Goal: Task Accomplishment & Management: Manage account settings

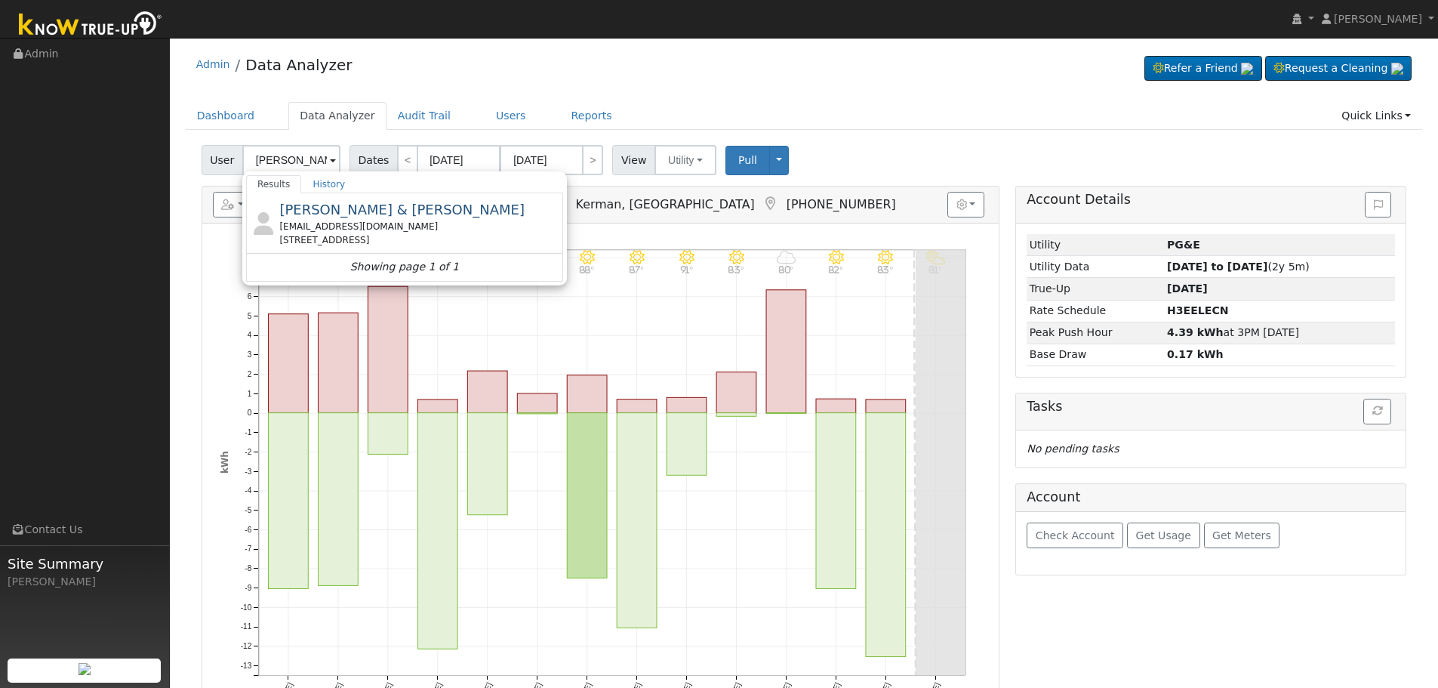
click at [344, 227] on div "[EMAIL_ADDRESS][DOMAIN_NAME]" at bounding box center [419, 227] width 280 height 14
type input "[PERSON_NAME] & [PERSON_NAME]"
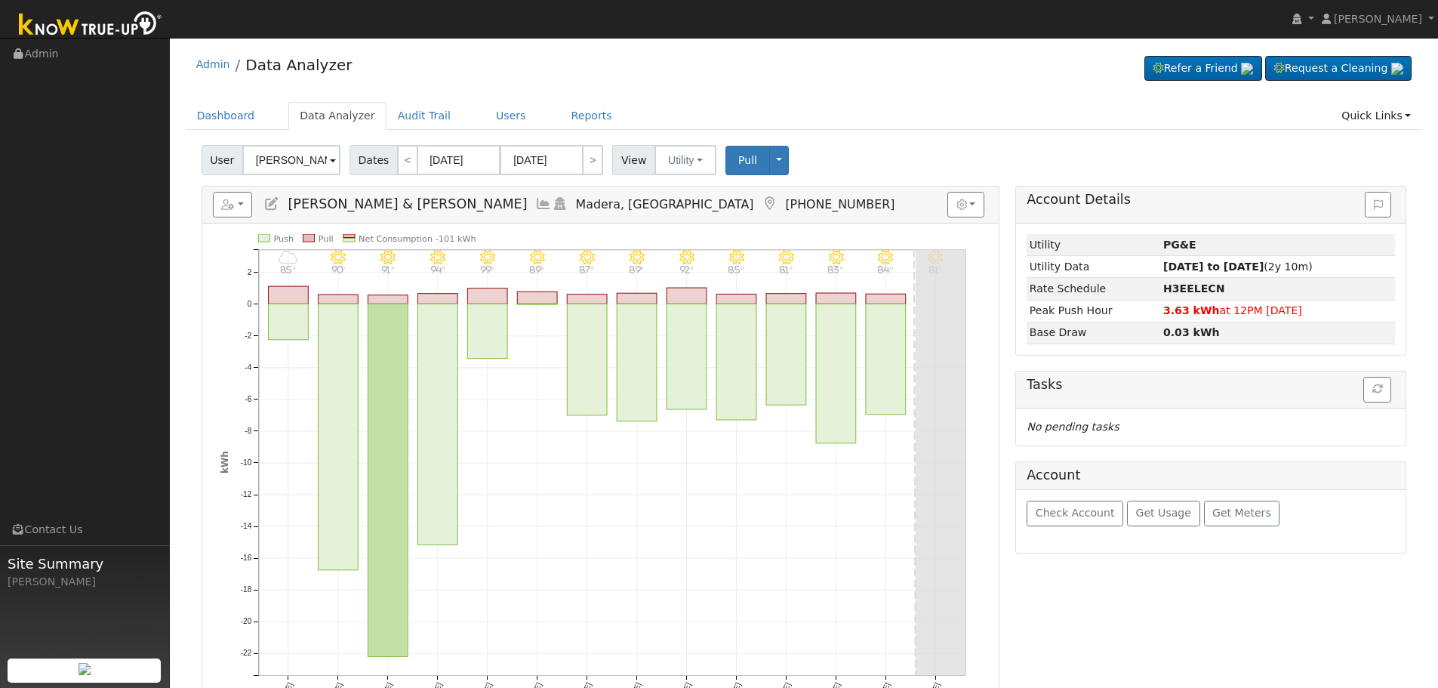
click at [535, 199] on icon at bounding box center [543, 204] width 17 height 14
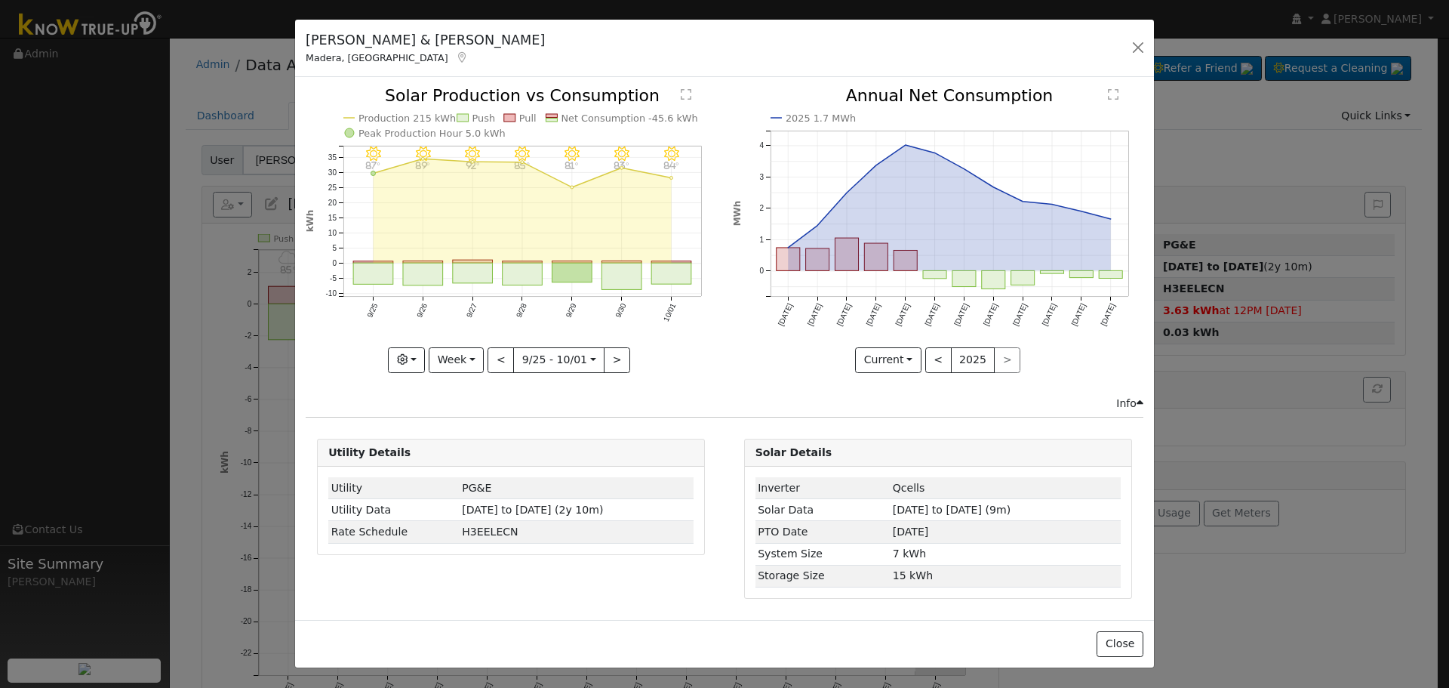
click at [456, 59] on icon at bounding box center [463, 57] width 14 height 11
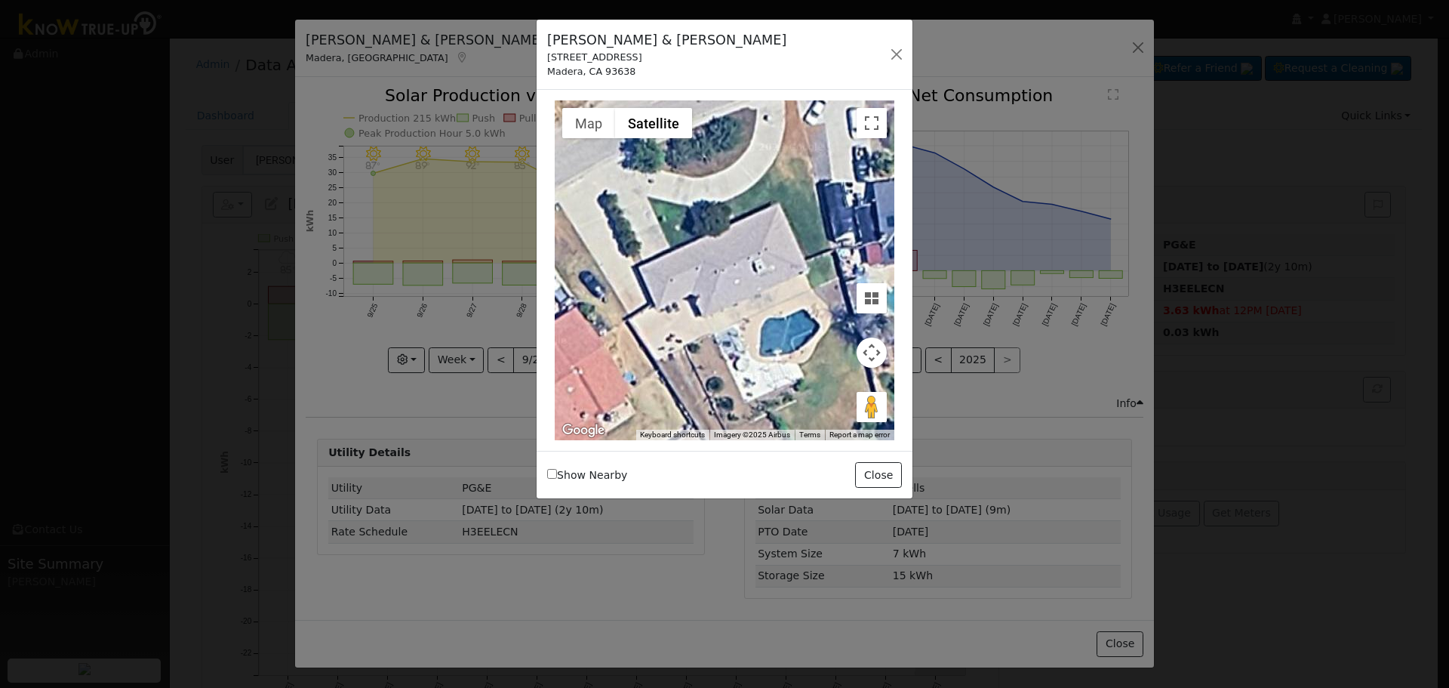
click at [749, 366] on div at bounding box center [725, 270] width 340 height 340
click at [752, 359] on div at bounding box center [725, 270] width 340 height 340
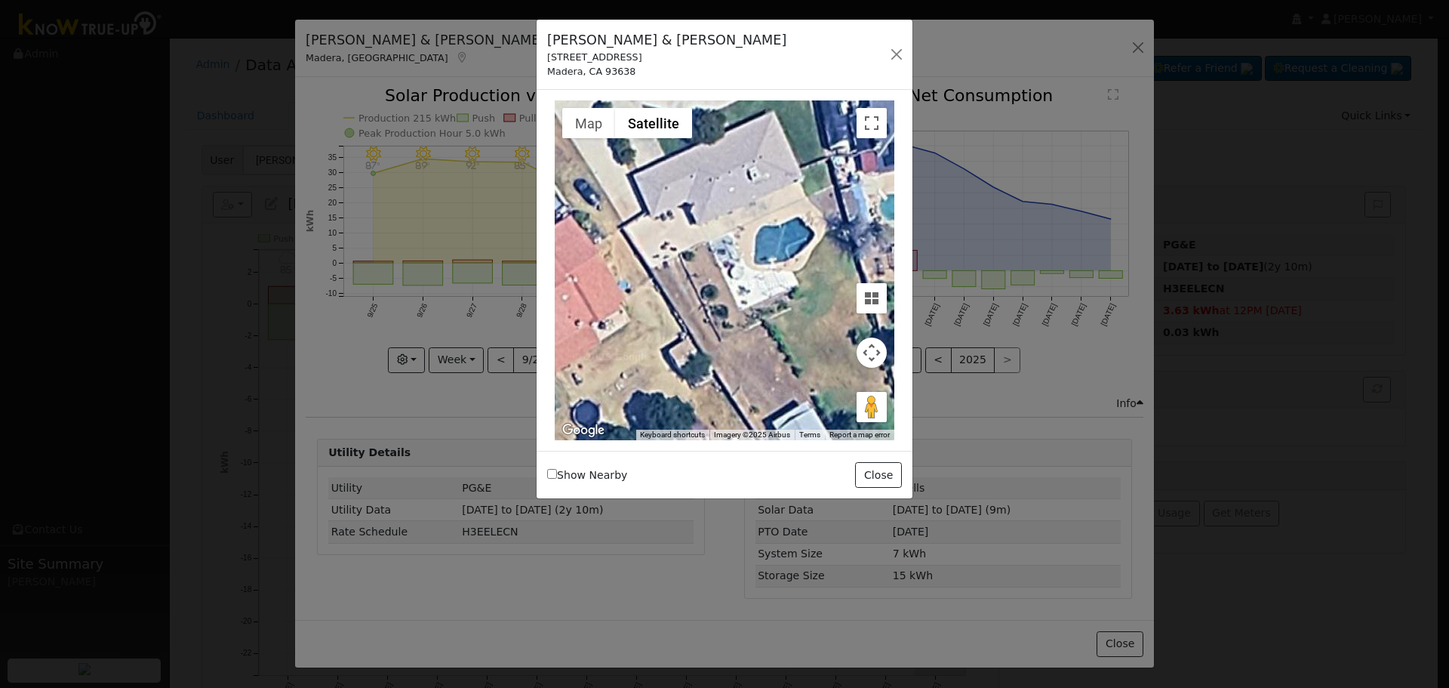
drag, startPoint x: 727, startPoint y: 257, endPoint x: 738, endPoint y: 280, distance: 25.3
click at [738, 280] on div at bounding box center [725, 270] width 340 height 340
drag, startPoint x: 550, startPoint y: 60, endPoint x: 559, endPoint y: 63, distance: 8.8
click at [593, 69] on div "[PERSON_NAME] & [PERSON_NAME] [STREET_ADDRESS]" at bounding box center [667, 54] width 255 height 48
click at [544, 60] on div "[PERSON_NAME] & [PERSON_NAME] [STREET_ADDRESS]" at bounding box center [667, 54] width 255 height 48
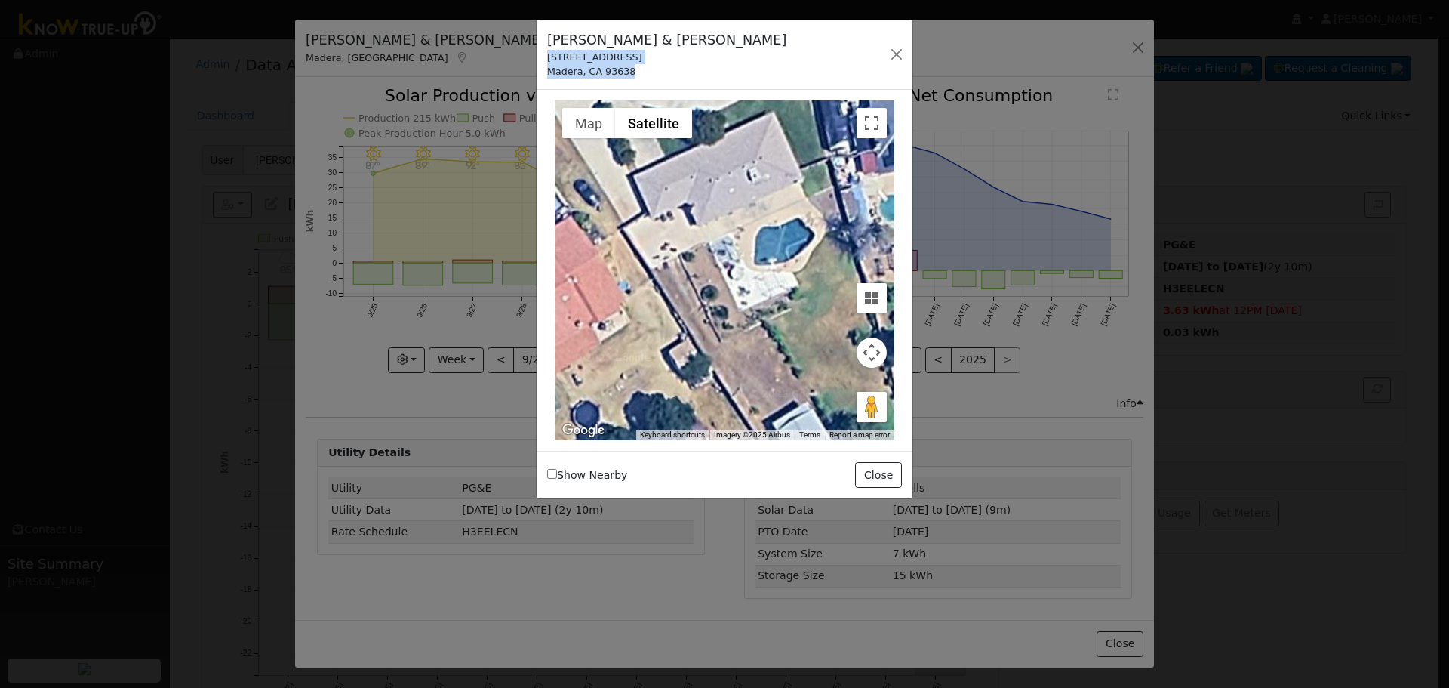
drag, startPoint x: 549, startPoint y: 57, endPoint x: 624, endPoint y: 69, distance: 76.4
click at [624, 69] on div "[PERSON_NAME] & [PERSON_NAME] [STREET_ADDRESS]" at bounding box center [667, 54] width 255 height 48
copy div "[STREET_ADDRESS]"
click at [899, 57] on button "button" at bounding box center [896, 54] width 21 height 21
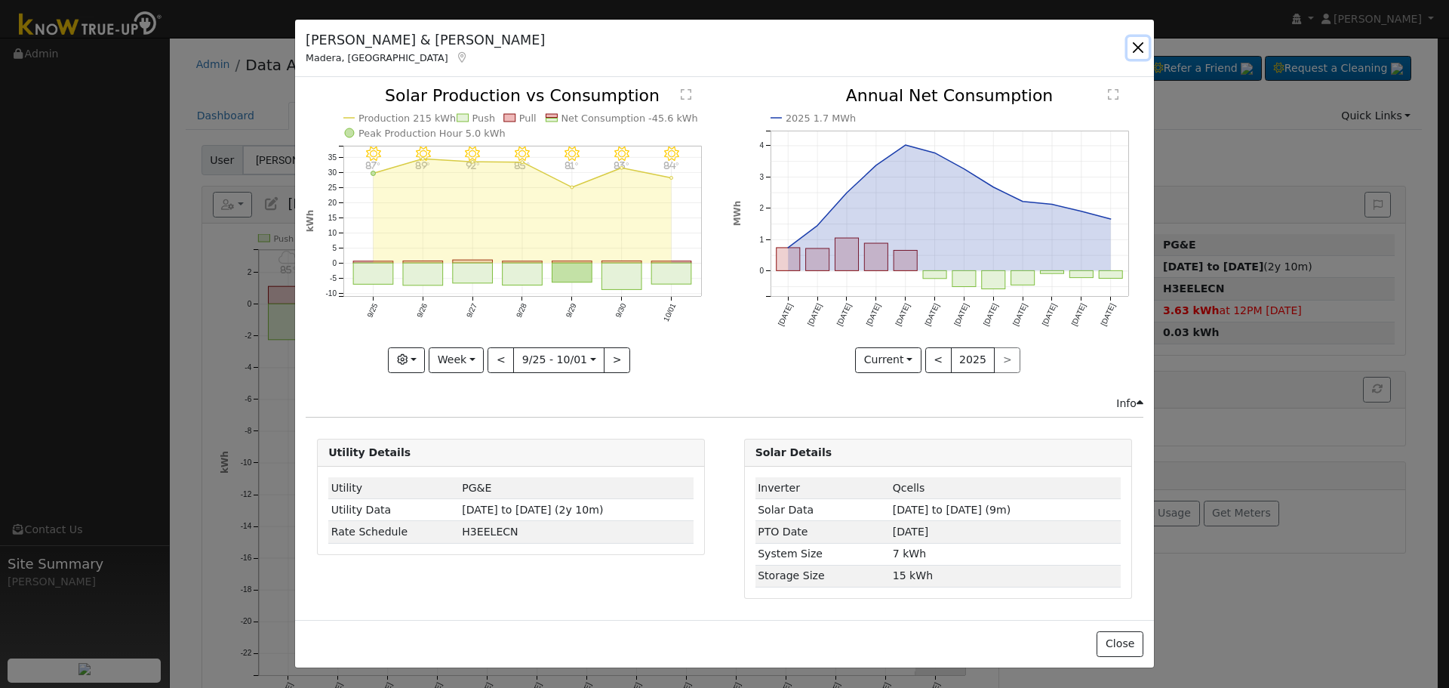
click at [1135, 45] on button "button" at bounding box center [1138, 47] width 21 height 21
